Goal: Information Seeking & Learning: Learn about a topic

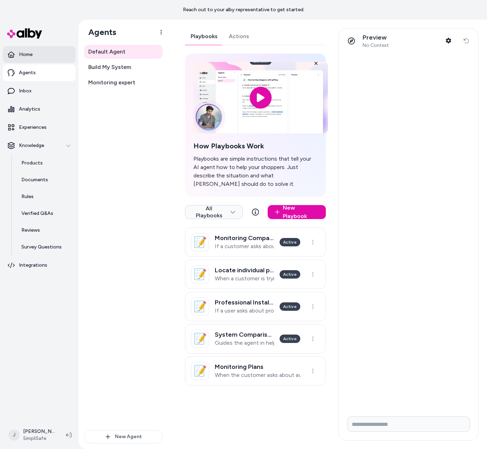
click at [35, 58] on link "Home" at bounding box center [39, 54] width 73 height 17
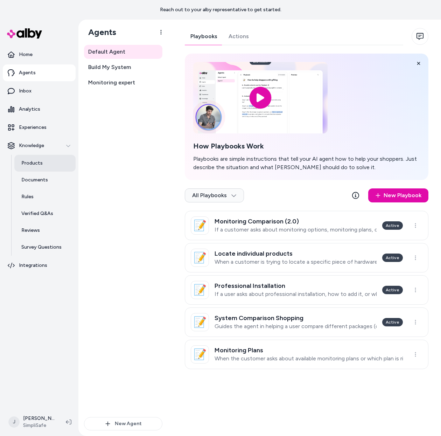
click at [33, 163] on p "Products" at bounding box center [31, 163] width 21 height 7
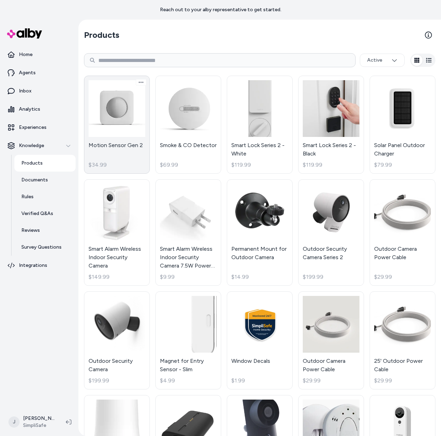
click at [138, 149] on link "Motion Sensor Gen 2 $34.99" at bounding box center [117, 125] width 66 height 98
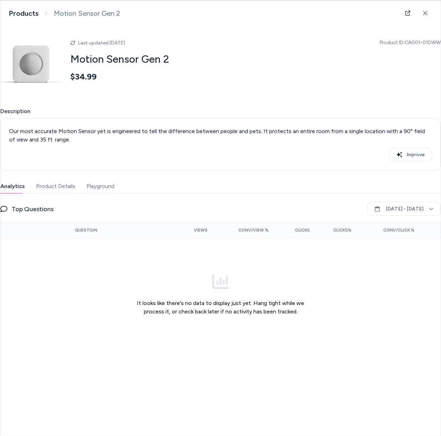
click at [60, 184] on button "Product Details" at bounding box center [55, 186] width 39 height 14
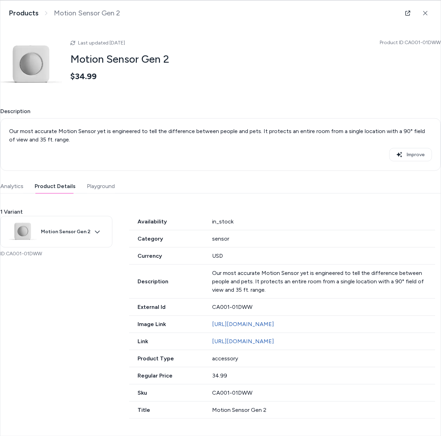
scroll to position [2, 0]
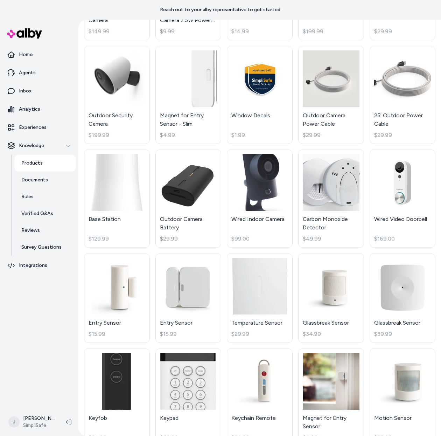
scroll to position [249, 0]
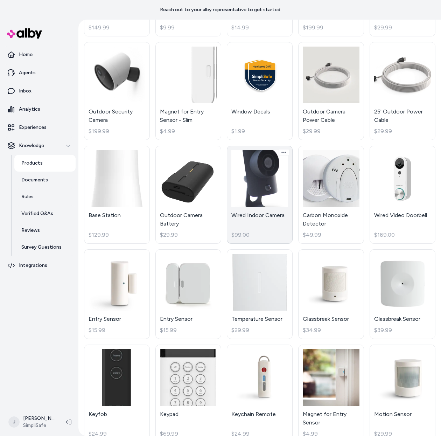
click at [253, 186] on link "Wired Indoor Camera $99.00" at bounding box center [260, 195] width 66 height 98
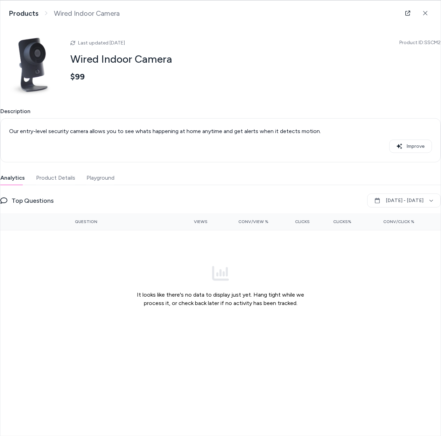
click at [67, 182] on button "Product Details" at bounding box center [55, 178] width 39 height 14
